Goal: Check status: Check status

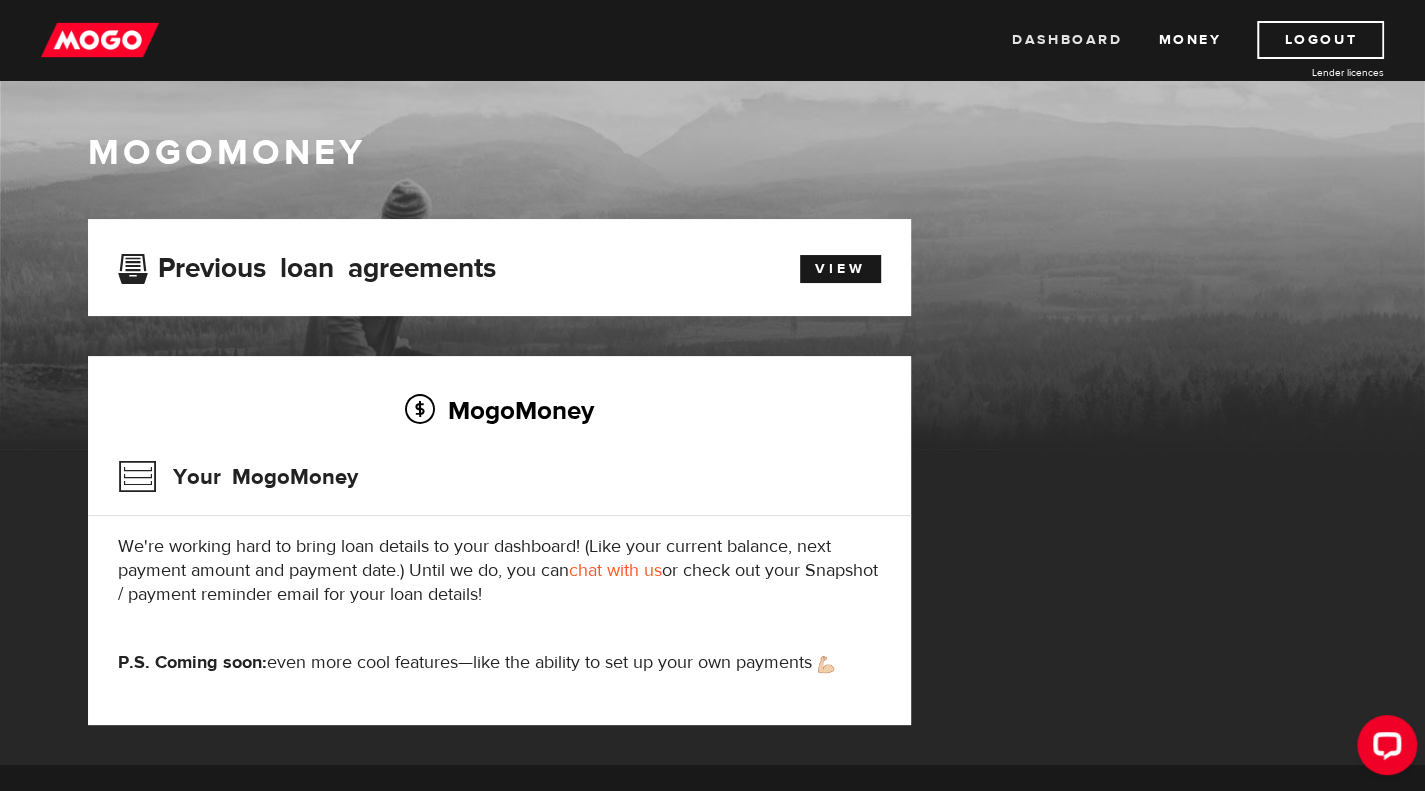
click at [1098, 47] on link "Dashboard" at bounding box center [1067, 40] width 110 height 38
click at [1189, 41] on link "Money" at bounding box center [1189, 40] width 63 height 38
click at [827, 273] on link "View" at bounding box center [840, 269] width 81 height 28
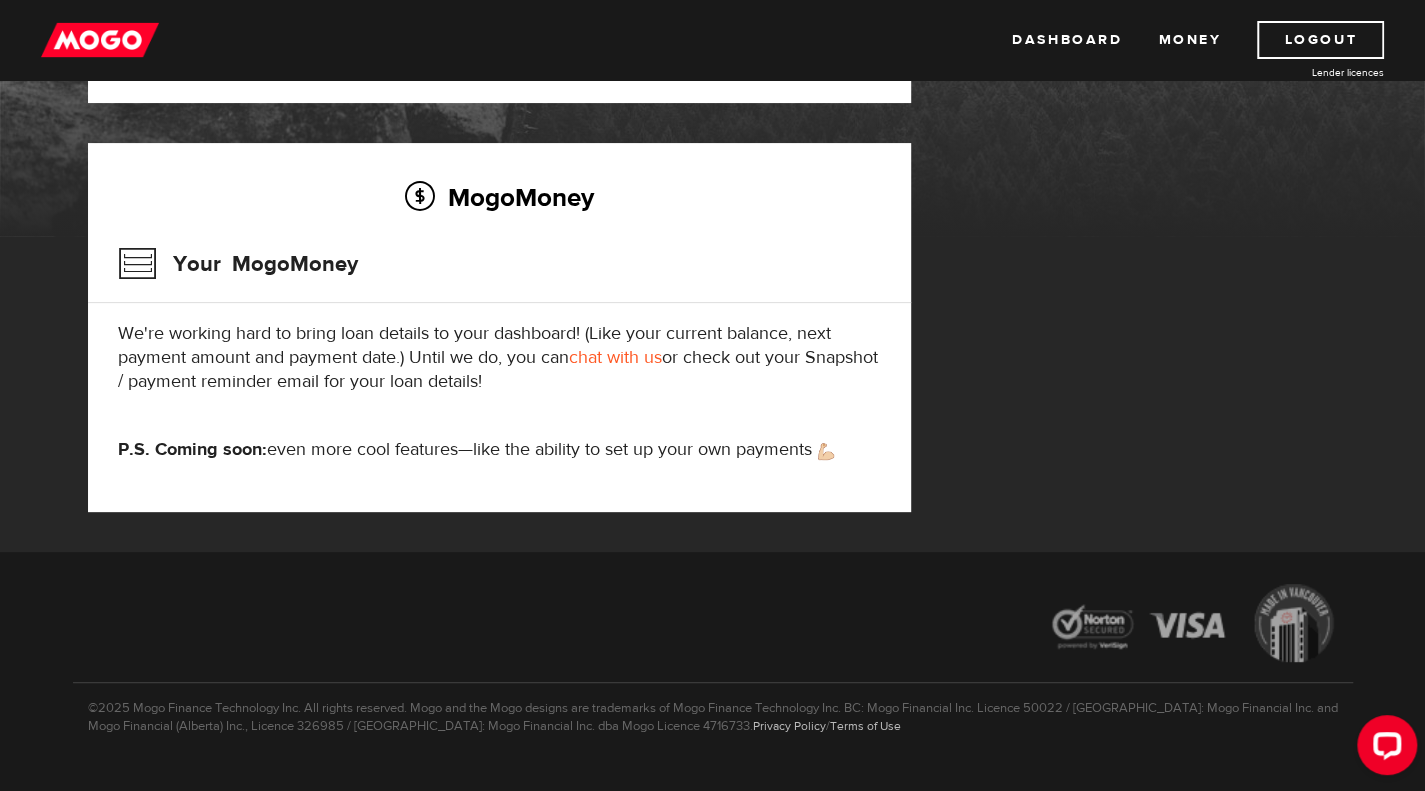
scroll to position [254, 0]
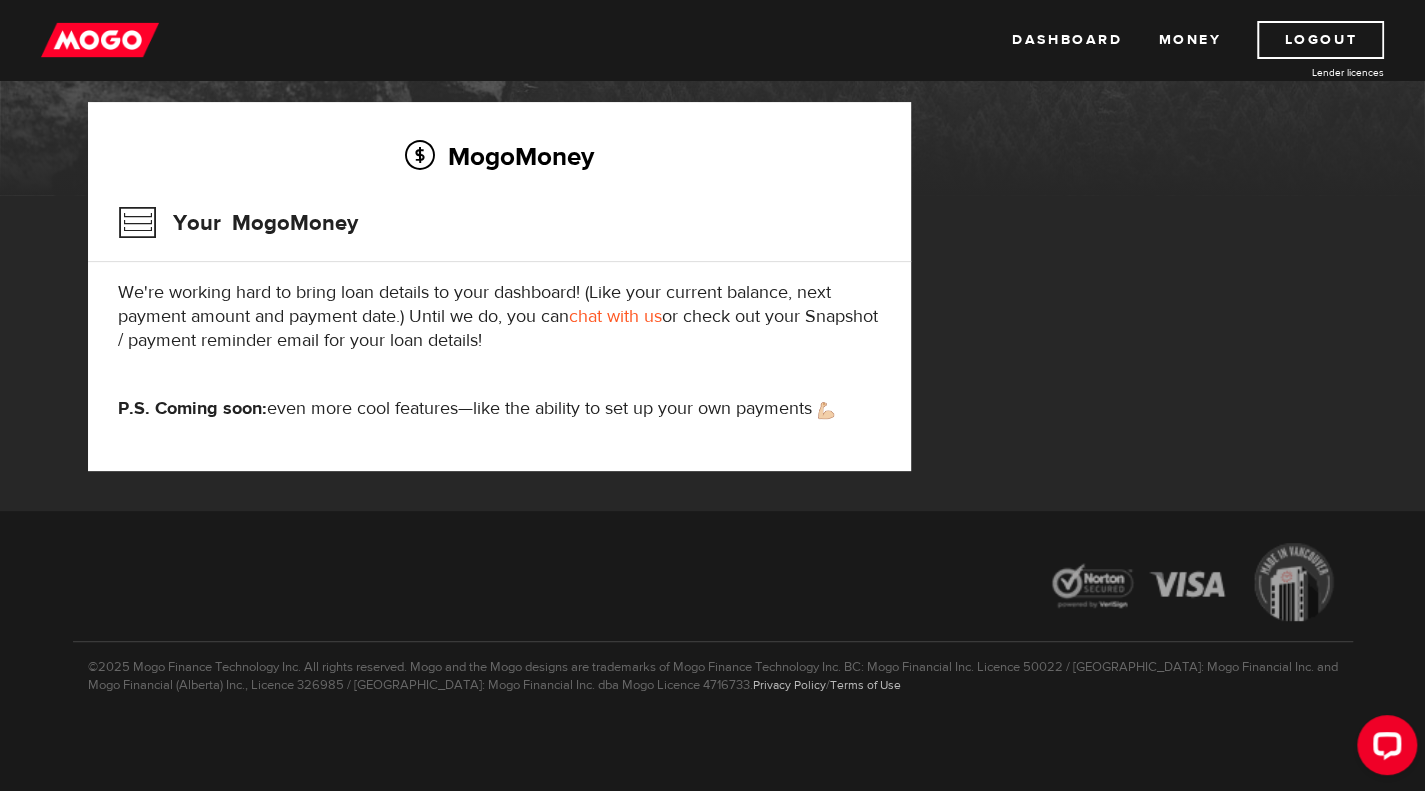
click at [643, 325] on link "chat with us" at bounding box center [615, 316] width 93 height 23
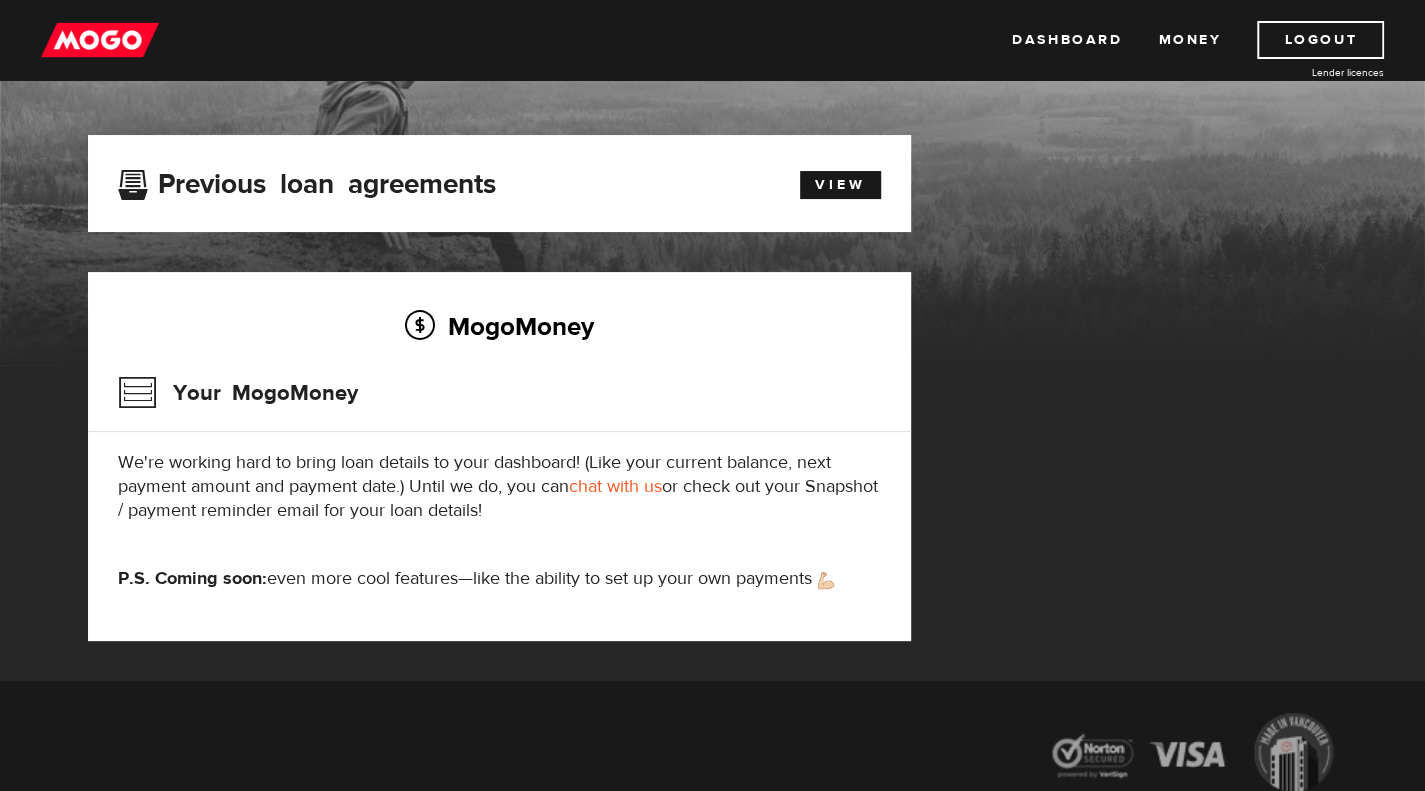
scroll to position [69, 0]
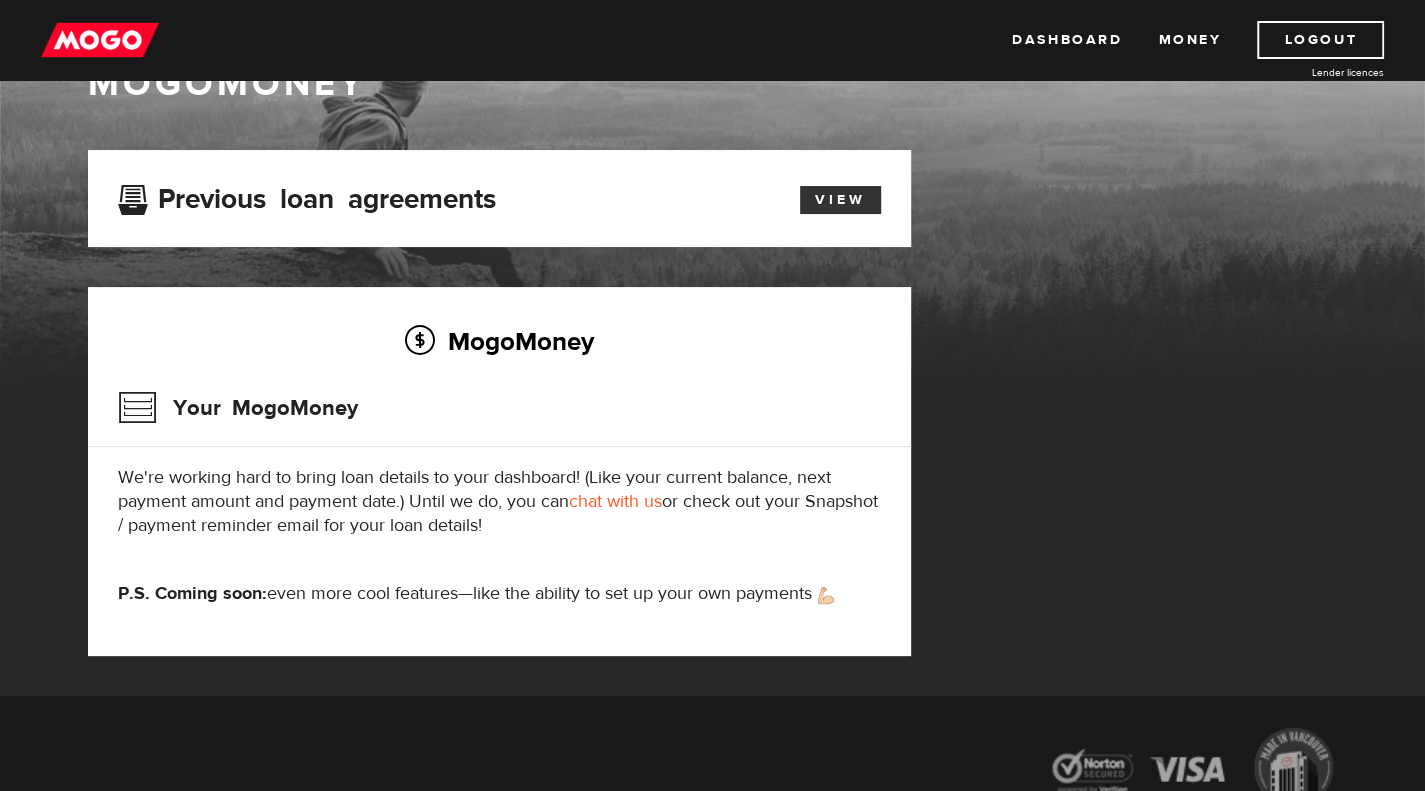
click at [821, 205] on link "View" at bounding box center [840, 200] width 81 height 28
